Goal: Task Accomplishment & Management: Manage account settings

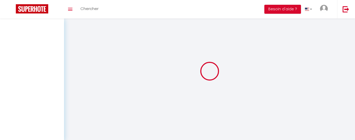
select select "message"
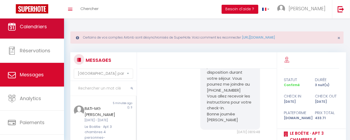
click at [41, 32] on link "Calendriers" at bounding box center [32, 27] width 64 height 24
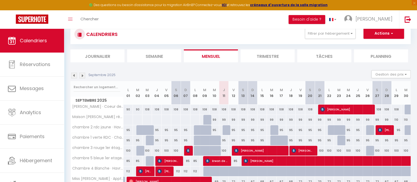
scroll to position [66, 0]
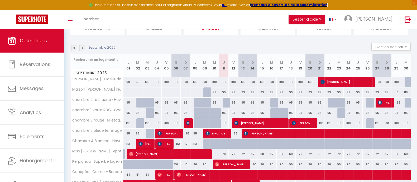
click at [298, 4] on strong "créneaux d'ouverture de la salle migration" at bounding box center [289, 5] width 78 height 4
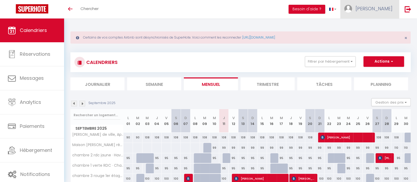
click at [387, 7] on span "[PERSON_NAME]" at bounding box center [374, 8] width 37 height 7
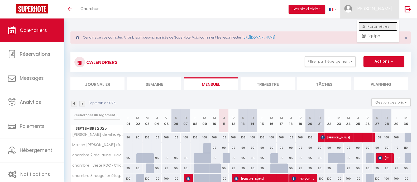
click at [377, 25] on link "Paramètres" at bounding box center [377, 26] width 39 height 9
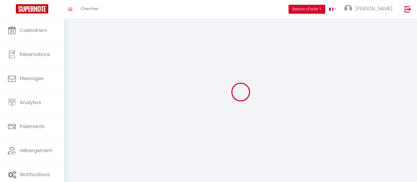
select select "28"
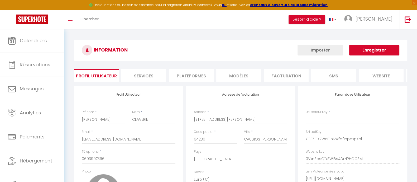
type input "YCFZOK7WcP1hNWfd9hpbxpXnl"
type input "0VxnSbsQ1YSWiBs4DrHPHQCSM"
type input "https://app.superhote.com/#/get-available-rentals/0VxnSbsQ1YSWiBs4DrHPHQCSM"
select select "fr"
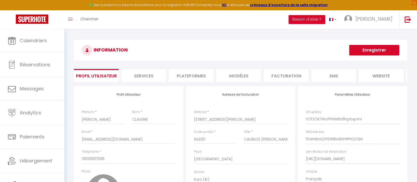
click at [203, 76] on li "Plateformes" at bounding box center [191, 75] width 45 height 13
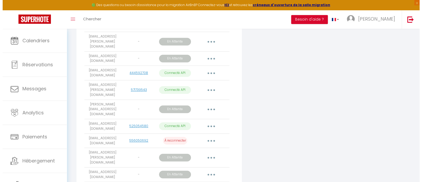
scroll to position [589, 0]
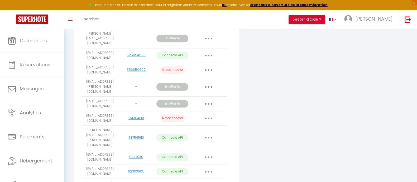
select select
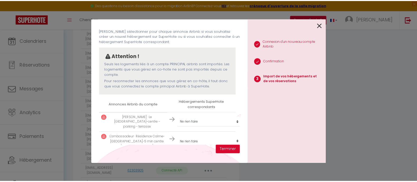
scroll to position [32, 0]
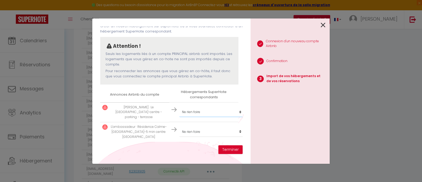
click at [221, 108] on select "Créer un nouvel hébergement Ne rien faire Valerie Meunier · Coeur de ville, App…" at bounding box center [211, 112] width 65 height 10
click at [235, 110] on select "Créer un nouvel hébergement Ne rien faire Valerie Meunier · Coeur de ville, App…" at bounding box center [211, 112] width 65 height 10
click at [184, 108] on select "Créer un nouvel hébergement Ne rien faire Valerie Meunier · Coeur de ville, App…" at bounding box center [211, 112] width 65 height 10
click at [231, 149] on button "Terminer" at bounding box center [230, 149] width 24 height 9
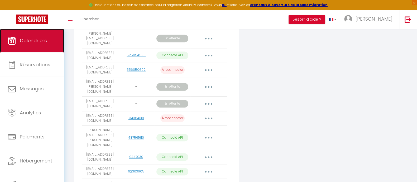
click at [45, 43] on span "Calendriers" at bounding box center [33, 40] width 27 height 7
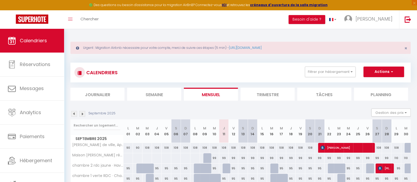
scroll to position [33, 0]
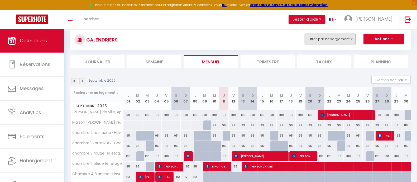
click at [353, 38] on button "Filtrer par hébergement" at bounding box center [330, 39] width 51 height 11
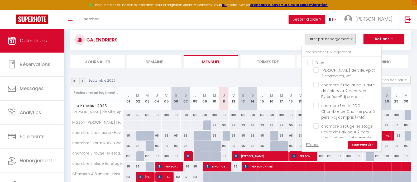
click at [312, 62] on input "Tous" at bounding box center [346, 62] width 79 height 5
checkbox input "true"
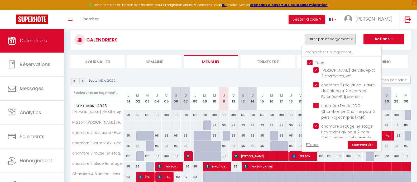
checkbox input "true"
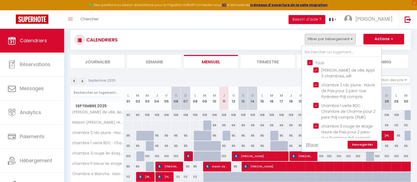
checkbox input "true"
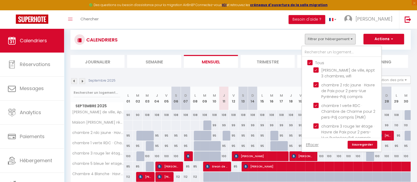
checkbox input "true"
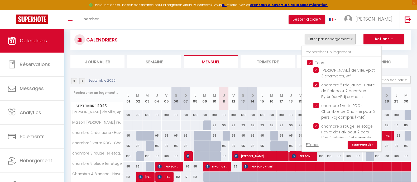
checkbox input "true"
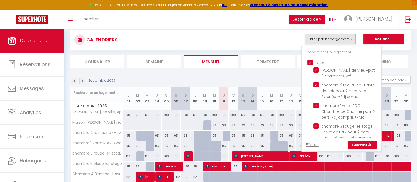
checkbox input "true"
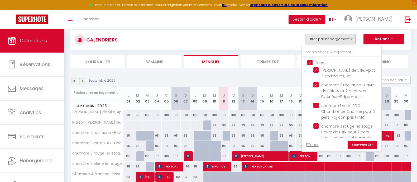
checkbox input "true"
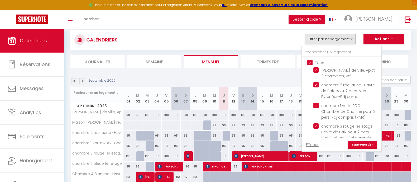
checkbox input "true"
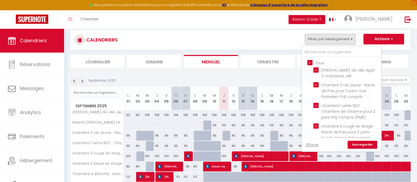
checkbox input "true"
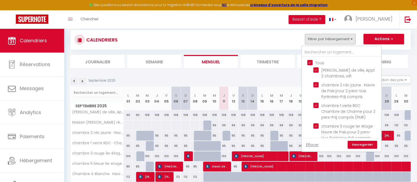
checkbox input "true"
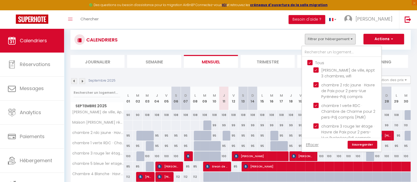
checkbox input "true"
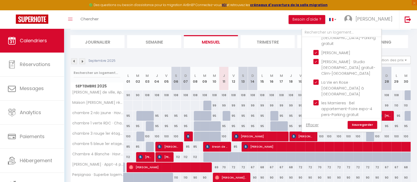
scroll to position [66, 0]
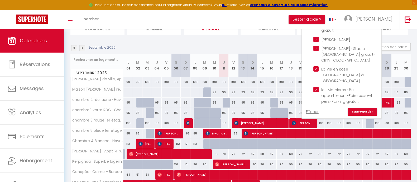
click at [228, 40] on section "Septembre 2025 Gestion des prix Nb Nuits minimum Règles Disponibilité Septembre…" at bounding box center [240, 174] width 340 height 274
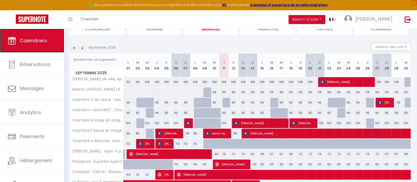
click at [29, 37] on span "Calendriers" at bounding box center [33, 40] width 27 height 7
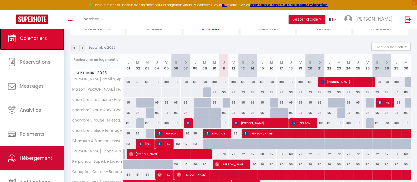
scroll to position [3, 0]
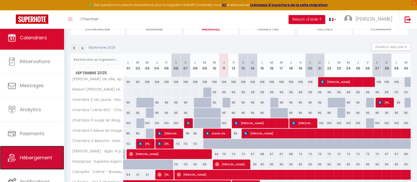
click at [39, 158] on span "Hébergement" at bounding box center [36, 157] width 32 height 7
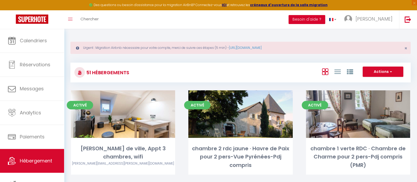
click at [325, 19] on button "Besoin d'aide ?" at bounding box center [307, 19] width 37 height 9
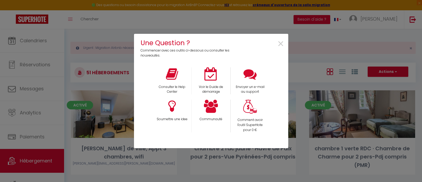
click at [302, 12] on div "Une Question ? Commencer avec ces outils ci-dessous ou consulter les nouveautés…" at bounding box center [211, 91] width 422 height 182
click at [270, 6] on div "Une Question ? Commencer avec ces outils ci-dessous ou consulter les nouveautés…" at bounding box center [211, 91] width 154 height 182
click at [282, 45] on span "×" at bounding box center [280, 44] width 7 height 17
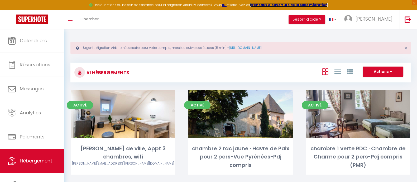
click at [281, 5] on strong "créneaux d'ouverture de la salle migration" at bounding box center [289, 5] width 78 height 4
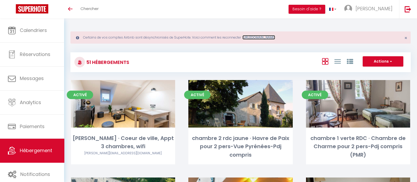
click at [273, 37] on link "[URL][DOMAIN_NAME]" at bounding box center [258, 37] width 33 height 4
click at [325, 8] on button "Besoin d'aide ?" at bounding box center [307, 9] width 37 height 9
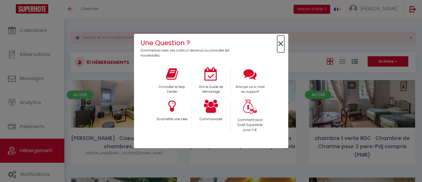
click at [279, 43] on span "×" at bounding box center [280, 44] width 7 height 17
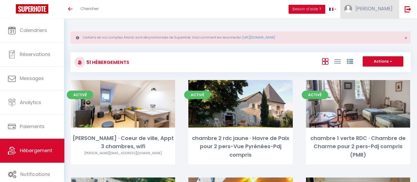
click at [388, 11] on span "[PERSON_NAME]" at bounding box center [374, 8] width 37 height 7
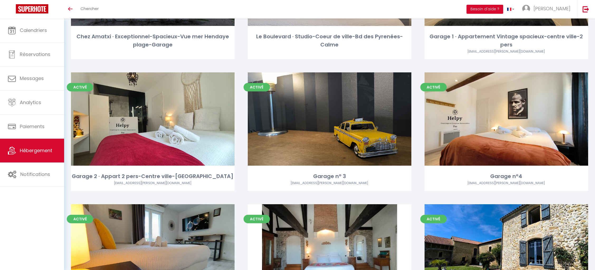
scroll to position [1255, 0]
click at [239, 174] on div "Activé Editer Garage 2 · Appart 2 pers-Centre ville-Cosy fergus.connolly@orange…" at bounding box center [152, 138] width 177 height 131
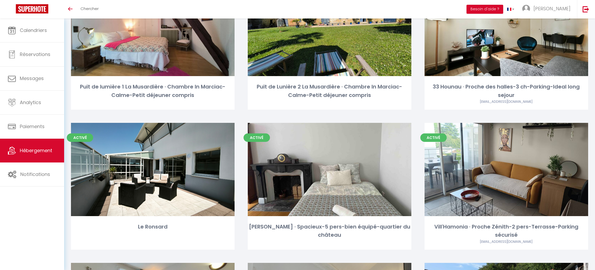
scroll to position [1617, 0]
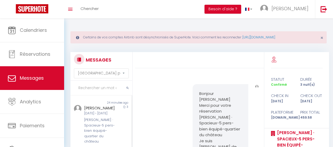
select select "message"
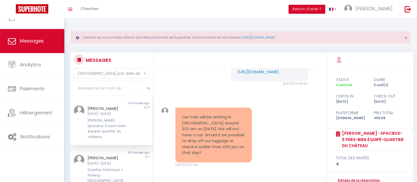
scroll to position [328, 0]
